Goal: Information Seeking & Learning: Learn about a topic

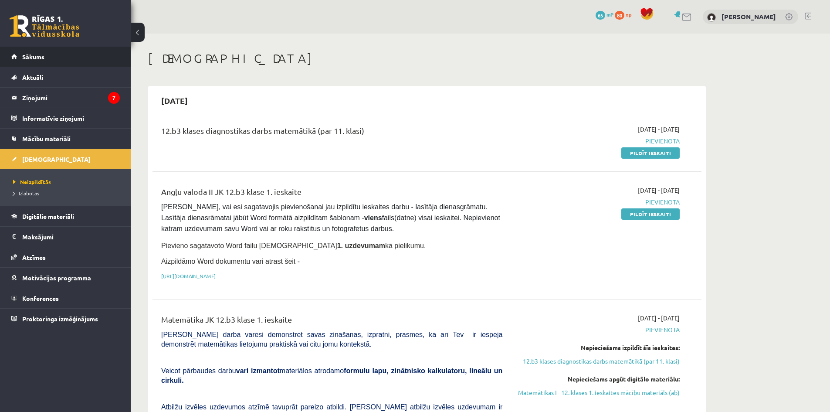
click at [74, 54] on link "Sākums" at bounding box center [65, 57] width 108 height 20
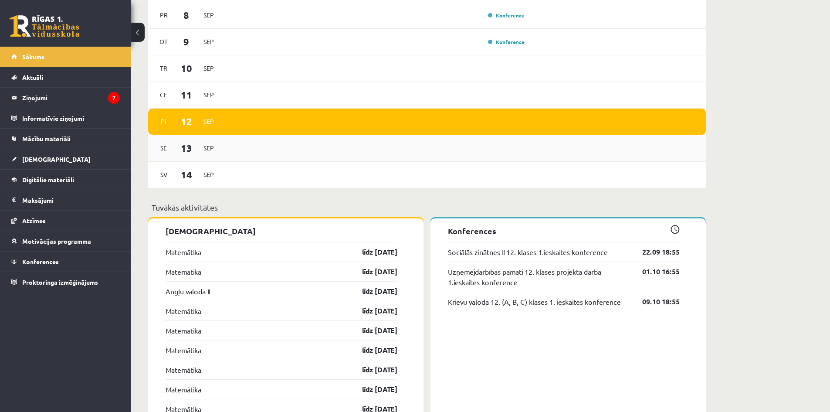
scroll to position [436, 0]
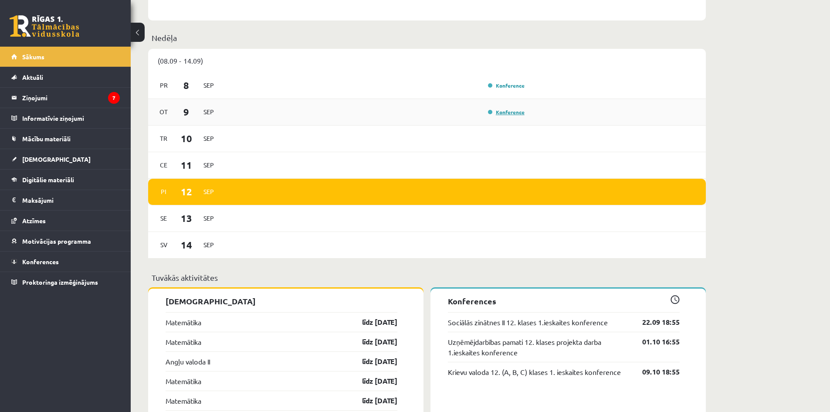
click at [506, 111] on link "Konference" at bounding box center [506, 111] width 37 height 7
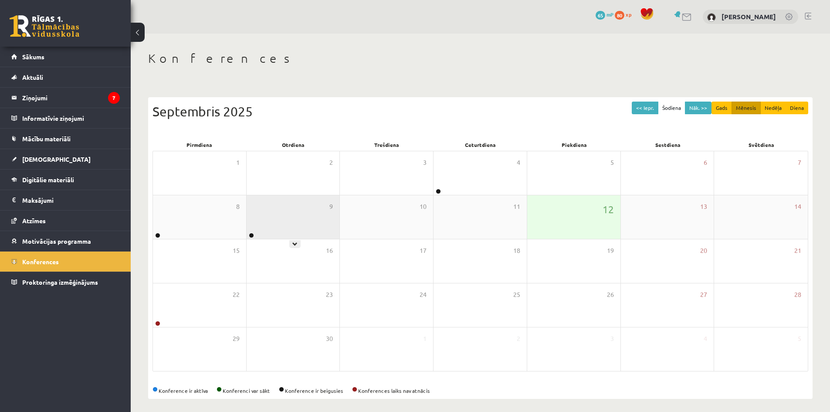
click at [293, 215] on div "9" at bounding box center [293, 217] width 93 height 44
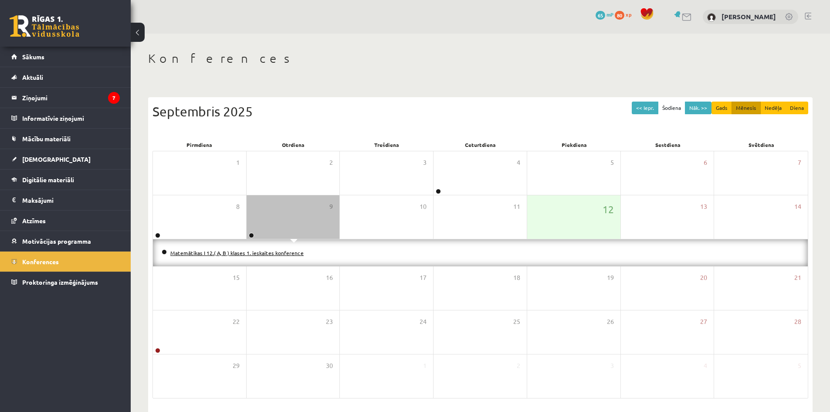
click at [285, 252] on link "Matemātikas I 12.( A, B ) klases 1. ieskaites konference" at bounding box center [236, 252] width 133 height 7
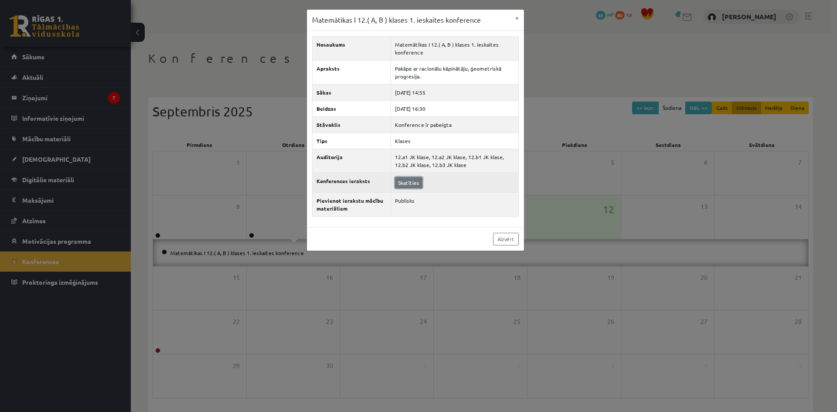
click at [413, 186] on link "Skatīties" at bounding box center [408, 182] width 27 height 11
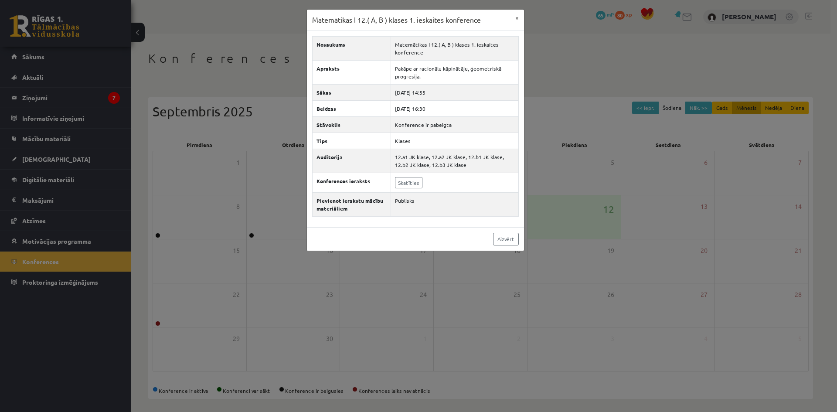
click at [537, 174] on div "Matemātikas I 12.( A, B ) klases 1. ieskaites konference × Nosaukums Matemātika…" at bounding box center [418, 206] width 837 height 412
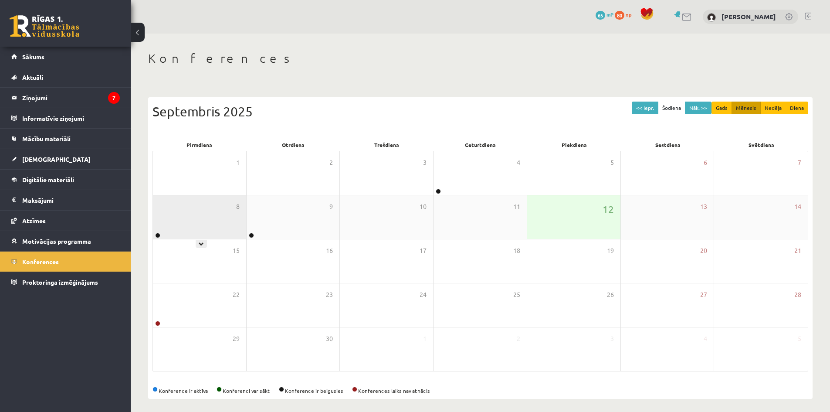
click at [224, 220] on div "8" at bounding box center [199, 217] width 93 height 44
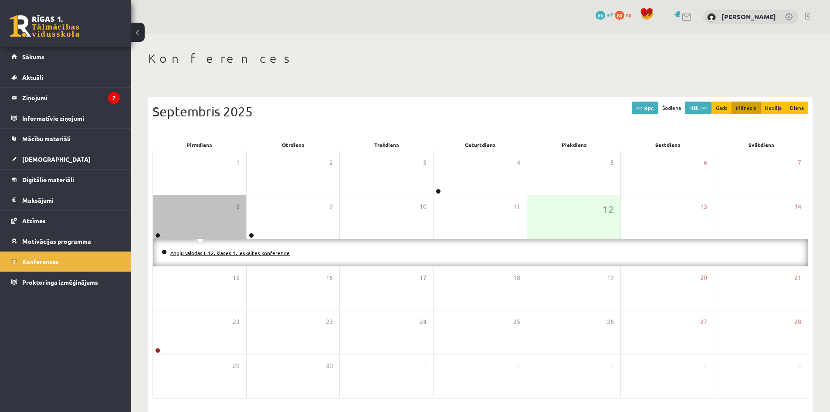
click at [253, 252] on link "Angļu valodas II 12. klases 1. ieskaites konference" at bounding box center [229, 252] width 119 height 7
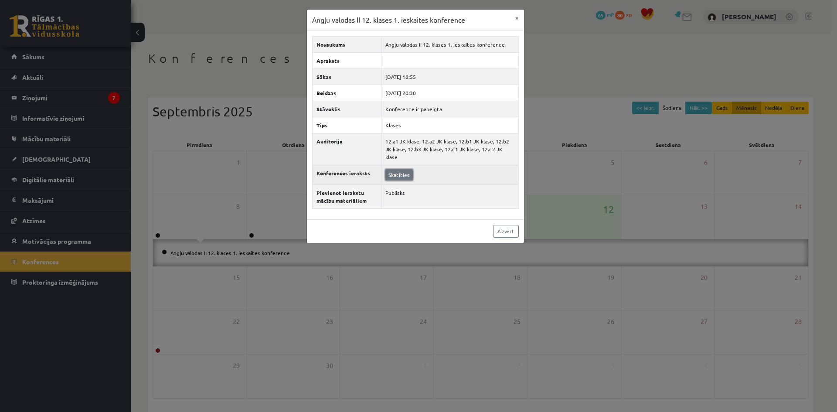
click at [405, 169] on link "Skatīties" at bounding box center [398, 174] width 27 height 11
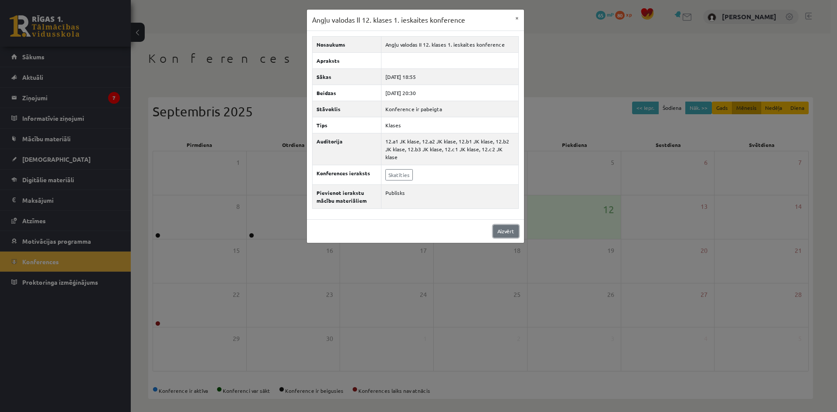
click at [502, 225] on link "Aizvērt" at bounding box center [506, 231] width 26 height 13
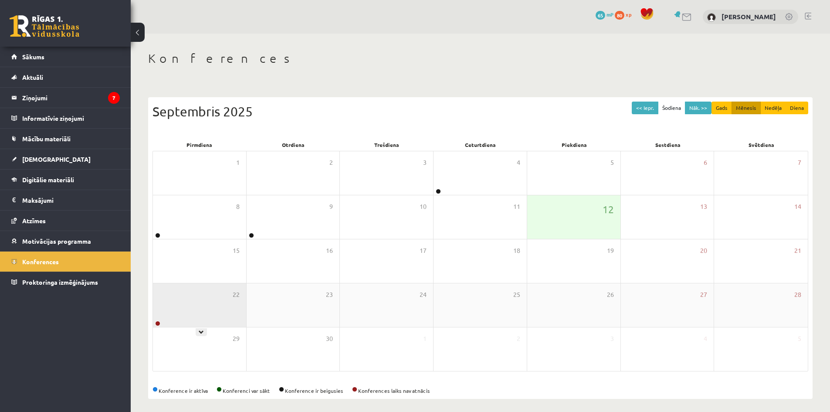
click at [196, 295] on div "22" at bounding box center [199, 305] width 93 height 44
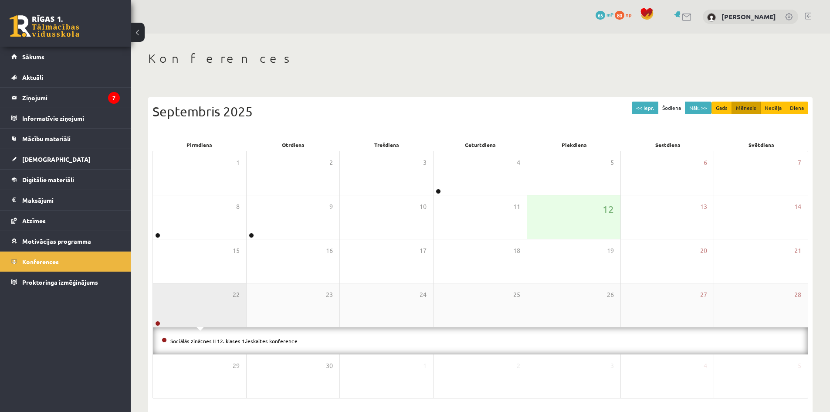
click at [199, 299] on div "22" at bounding box center [199, 305] width 93 height 44
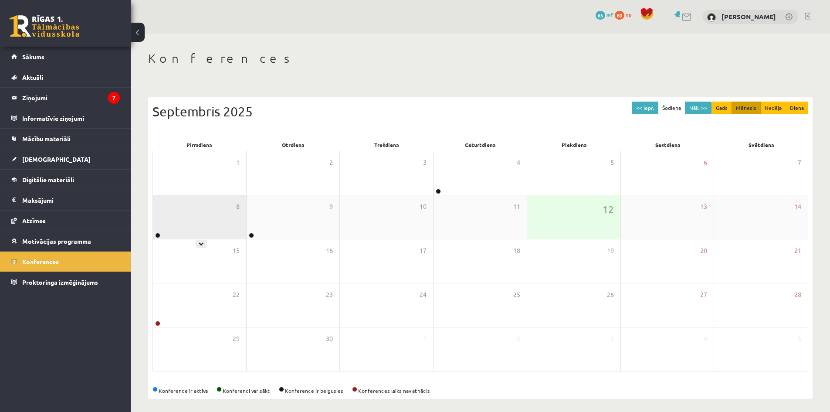
click at [236, 230] on div "8" at bounding box center [199, 217] width 93 height 44
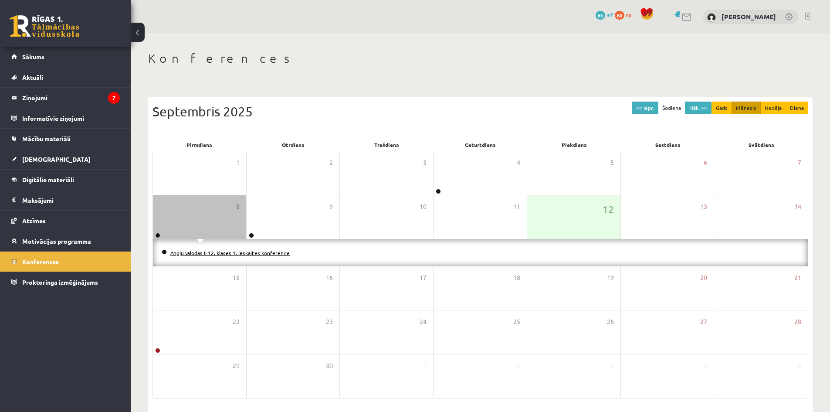
click at [242, 252] on link "Angļu valodas II 12. klases 1. ieskaites konference" at bounding box center [229, 252] width 119 height 7
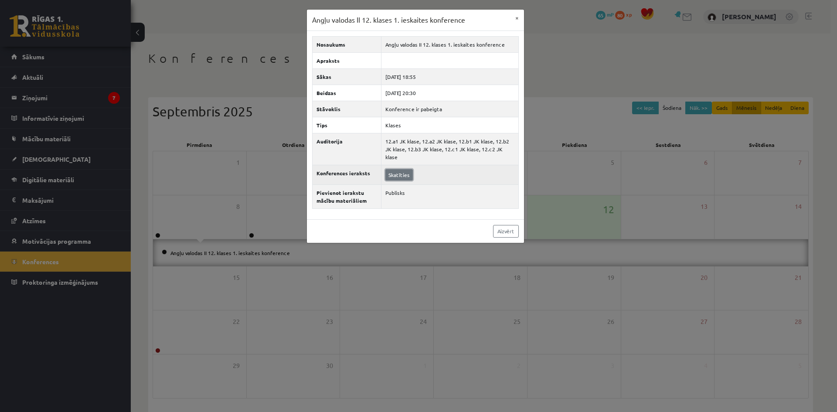
click at [395, 169] on link "Skatīties" at bounding box center [398, 174] width 27 height 11
